Goal: Transaction & Acquisition: Obtain resource

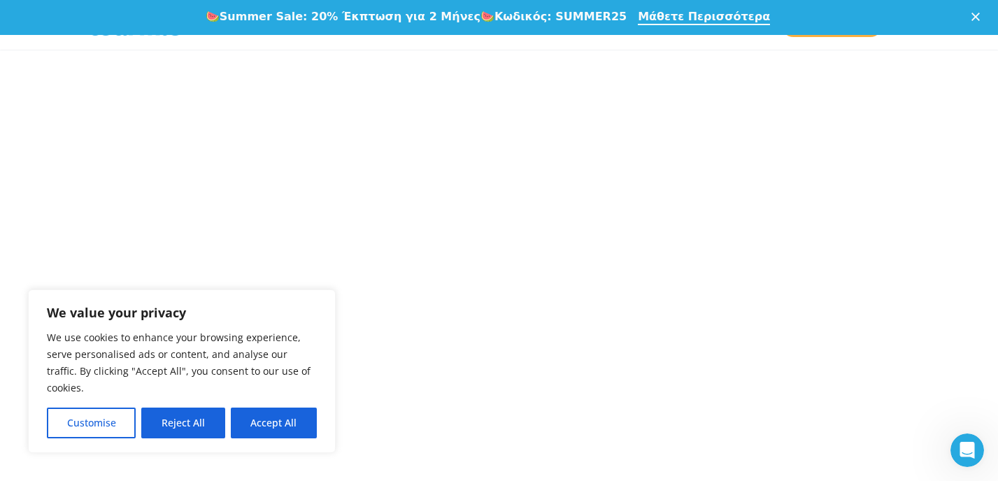
scroll to position [866, 0]
drag, startPoint x: 1003, startPoint y: 30, endPoint x: 1005, endPoint y: 91, distance: 60.9
click at [274, 424] on button "Accept All" at bounding box center [274, 423] width 86 height 31
checkbox input "true"
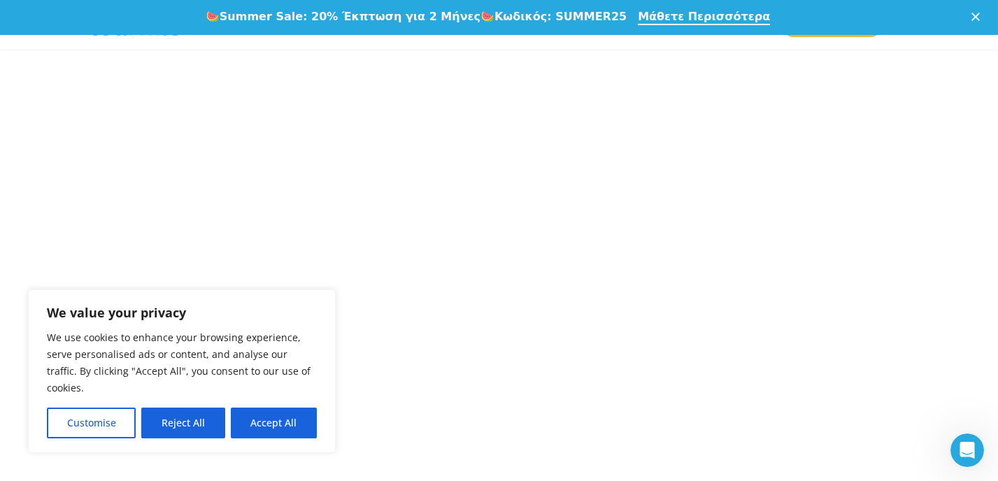
checkbox input "true"
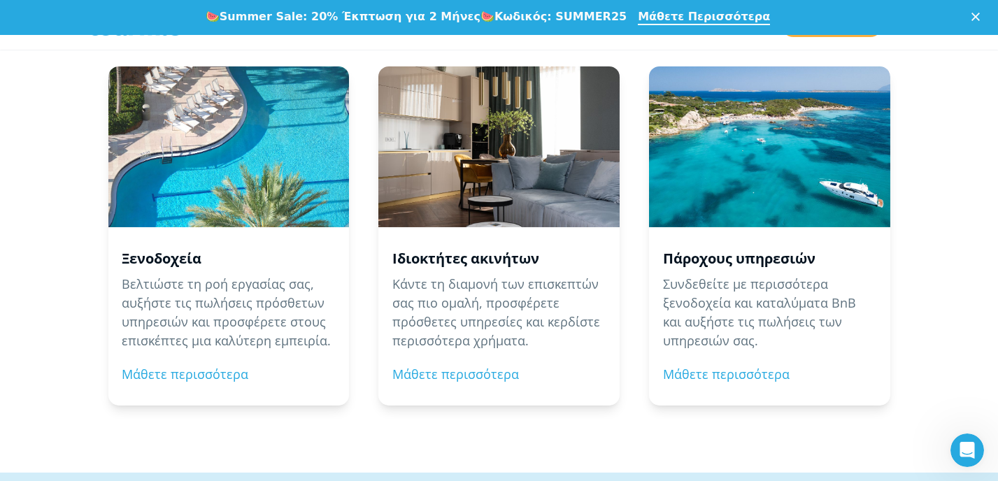
scroll to position [1461, 0]
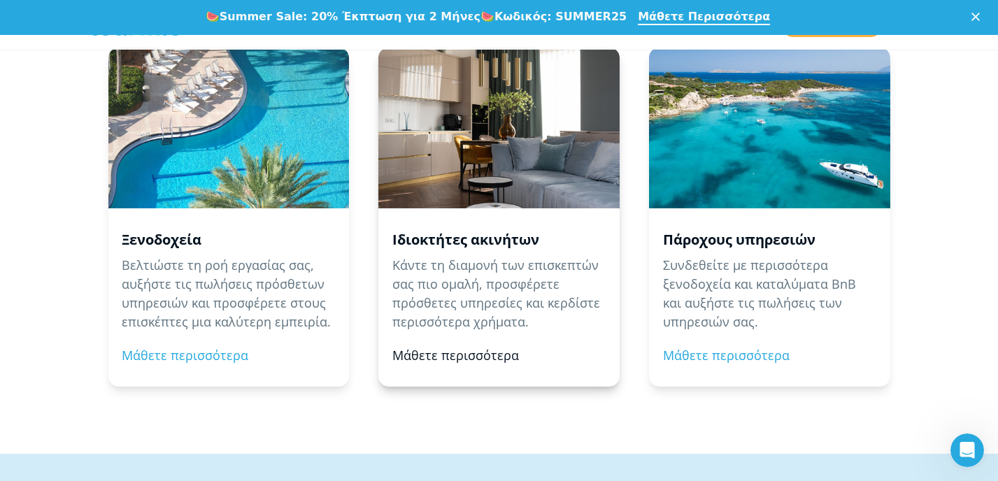
click at [454, 361] on link "Μάθετε περισσότερα" at bounding box center [455, 355] width 127 height 17
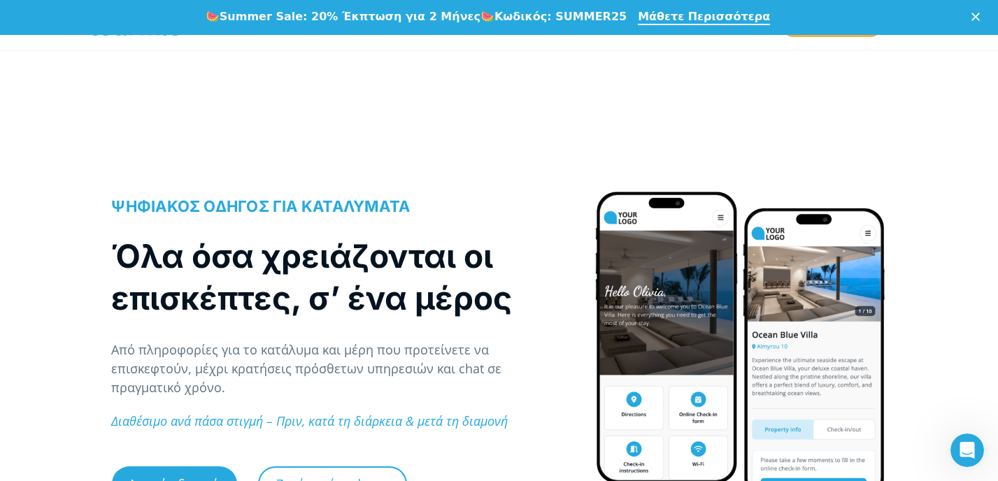
drag, startPoint x: 1003, startPoint y: 41, endPoint x: 873, endPoint y: 366, distance: 350.2
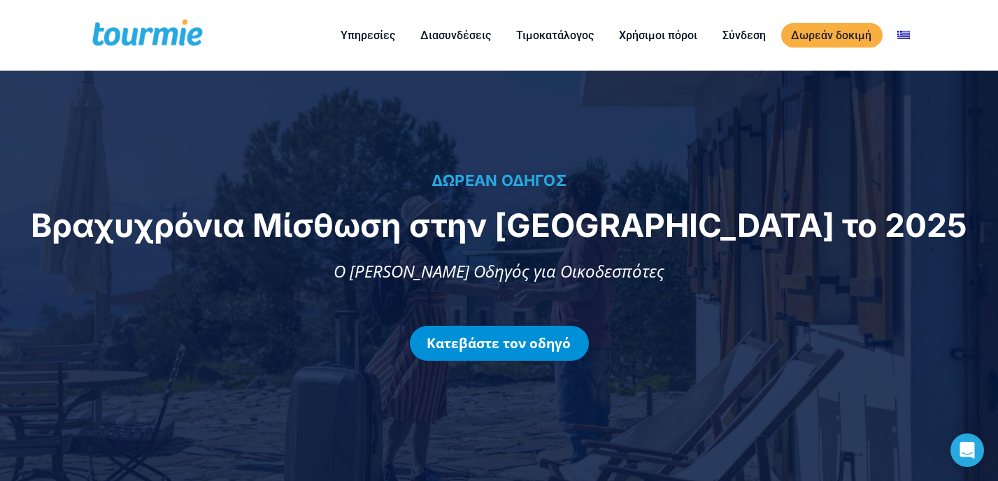
click at [504, 345] on link "Κατεβάστε τον οδηγό" at bounding box center [499, 343] width 179 height 35
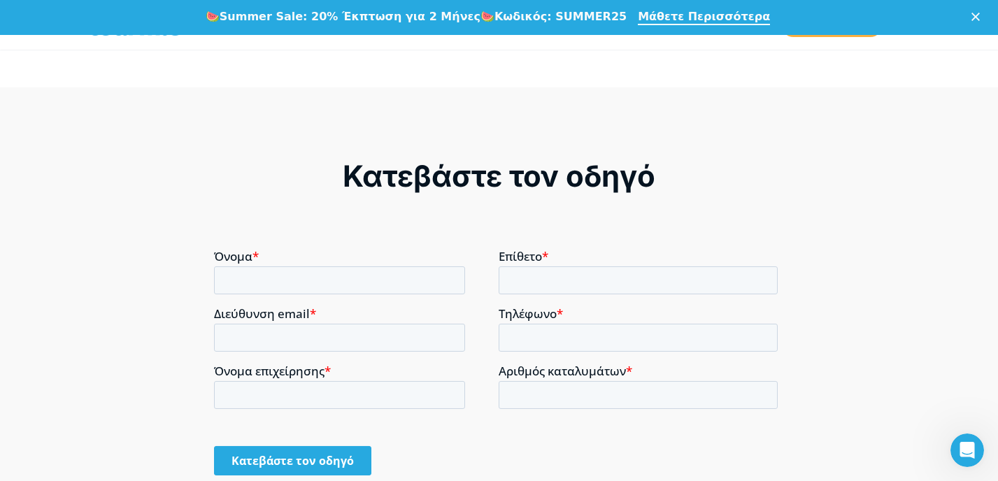
scroll to position [991, 0]
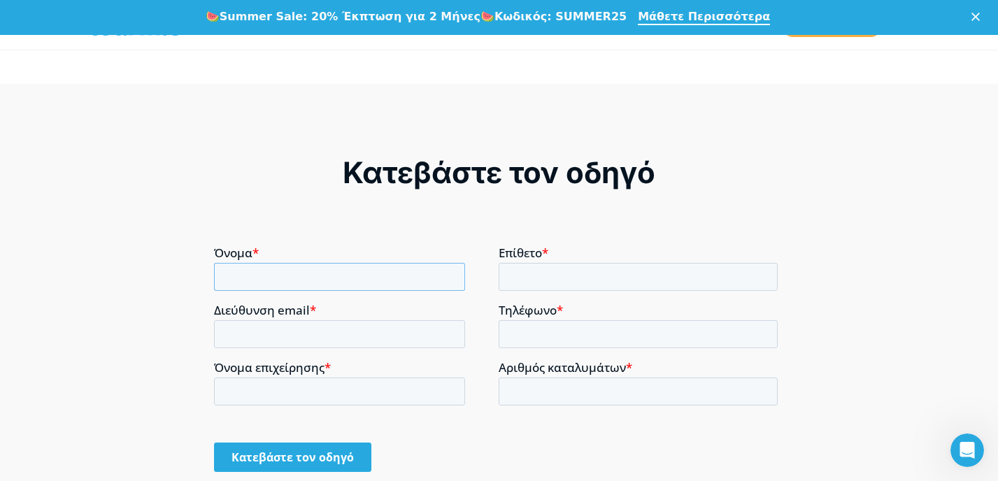
click at [359, 276] on input "Όνομα *" at bounding box center [339, 277] width 251 height 28
click at [255, 273] on input "Όνομα *" at bounding box center [339, 277] width 251 height 28
type input "ΤΟΥΛΑ"
type input "ΤΣΑΒΤΑΡΙΔΟΥ"
type input "GRAFIS64@YAHOO.GR"
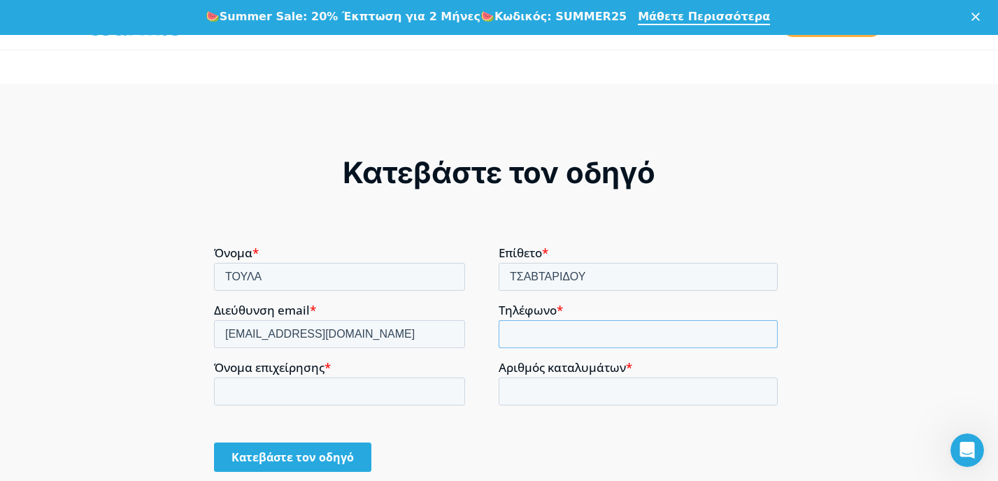
type input "+306943079911"
click at [321, 394] on input "Όνομα επιχείρησης *" at bounding box center [339, 392] width 251 height 28
click at [295, 393] on input "Όνομα επιχείρησης *" at bounding box center [339, 392] width 251 height 28
type input "Η"
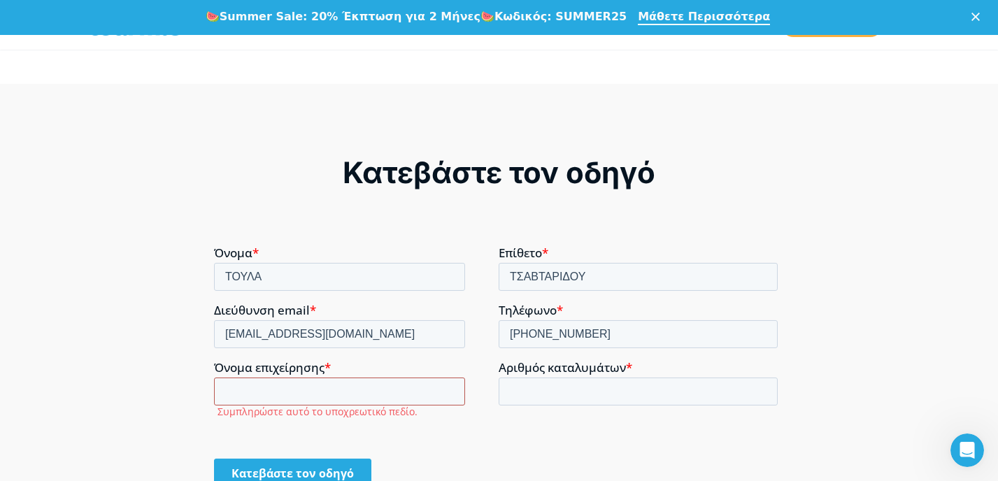
click at [268, 382] on input "Όνομα επιχείρησης *" at bounding box center [339, 392] width 251 height 28
click at [520, 389] on input "Αριθμός καταλυμάτων *" at bounding box center [637, 392] width 279 height 28
type input "1"
click at [759, 387] on input "1" at bounding box center [637, 392] width 279 height 28
click at [321, 392] on input "Όνομα επιχείρησης *" at bounding box center [339, 392] width 251 height 28
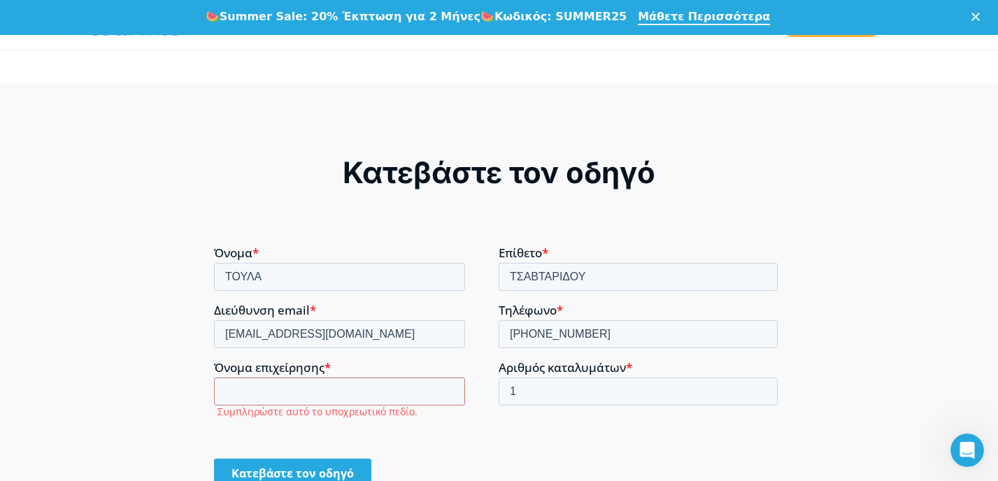
click at [220, 447] on div "Κατεβάστε τον οδηγό" at bounding box center [498, 473] width 569 height 53
click at [294, 387] on input "Όνομα επιχείρησης *" at bounding box center [339, 392] width 251 height 28
click at [226, 392] on input "Όνομα επιχείρησης *" at bounding box center [339, 392] width 251 height 28
click at [226, 391] on input "Όνομα επιχείρησης *" at bounding box center [339, 392] width 251 height 28
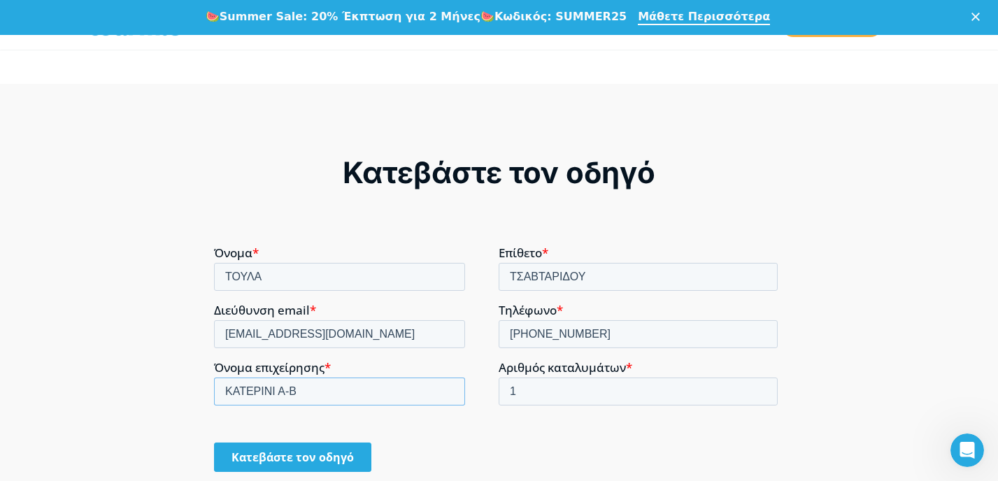
type input "ΚΑΤΕΡΙΝΙ Α-Β"
click at [492, 403] on div "ΚΑΤΕΡΙΝΙ Α-Β" at bounding box center [353, 392] width 279 height 28
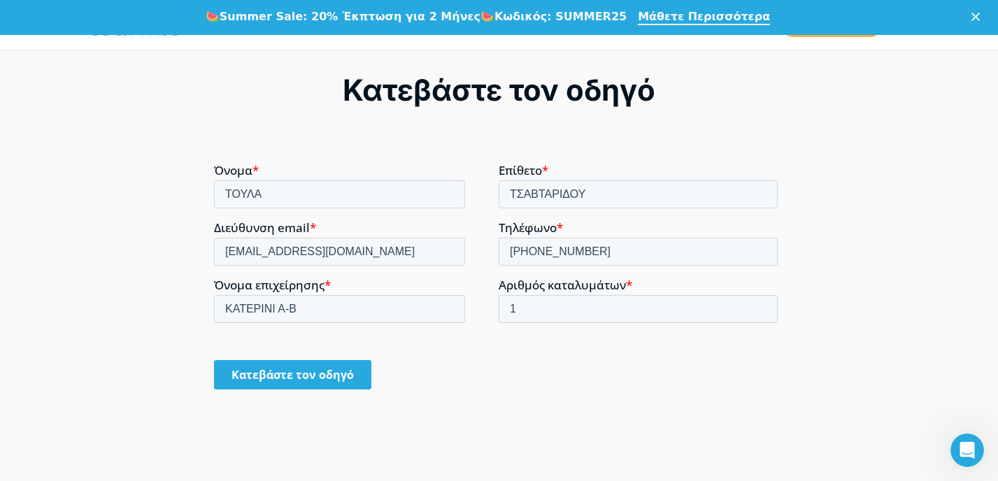
scroll to position [1107, 0]
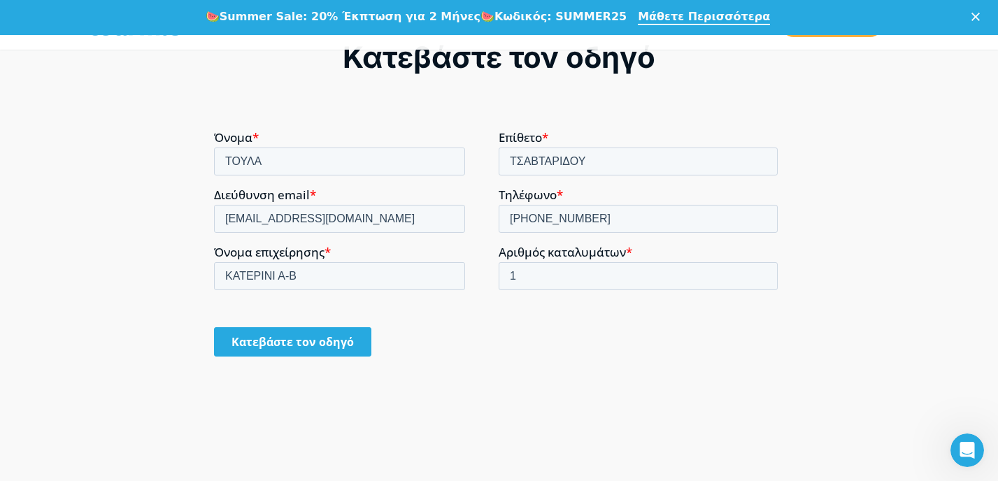
click at [306, 348] on input "Κατεβάστε τον οδηγό" at bounding box center [292, 341] width 157 height 29
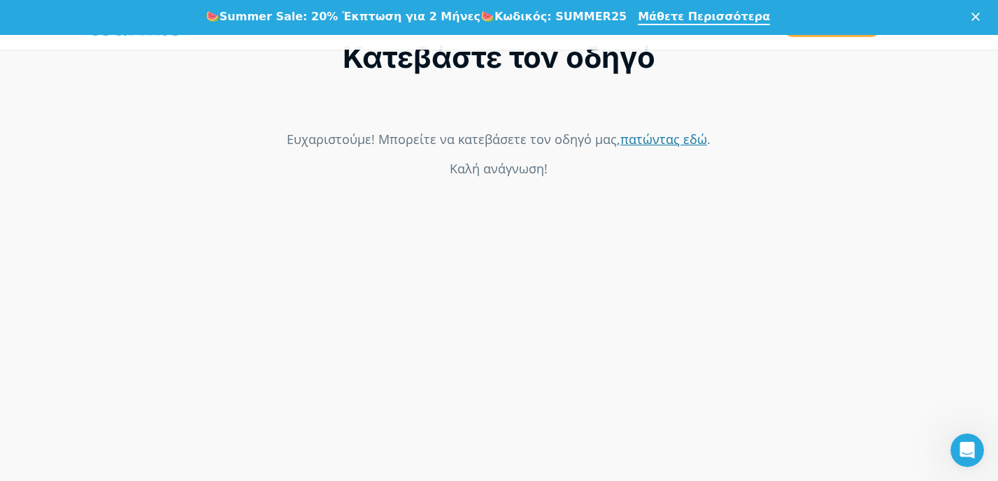
click at [662, 139] on link "πατώντας εδώ" at bounding box center [663, 139] width 87 height 17
